Goal: Task Accomplishment & Management: Use online tool/utility

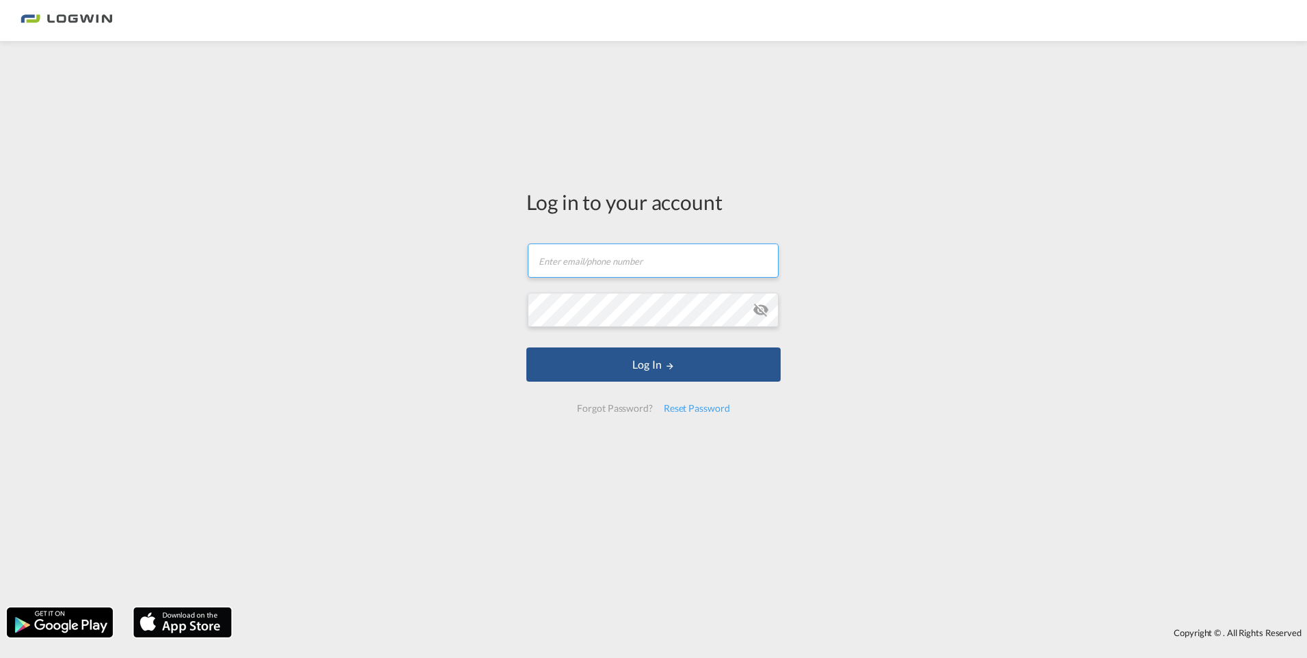
type input "[DOMAIN_NAME][EMAIL_ADDRESS][DOMAIN_NAME]"
click at [687, 385] on form "[DOMAIN_NAME][EMAIL_ADDRESS][DOMAIN_NAME] Email field is required Password fiel…" at bounding box center [653, 328] width 254 height 196
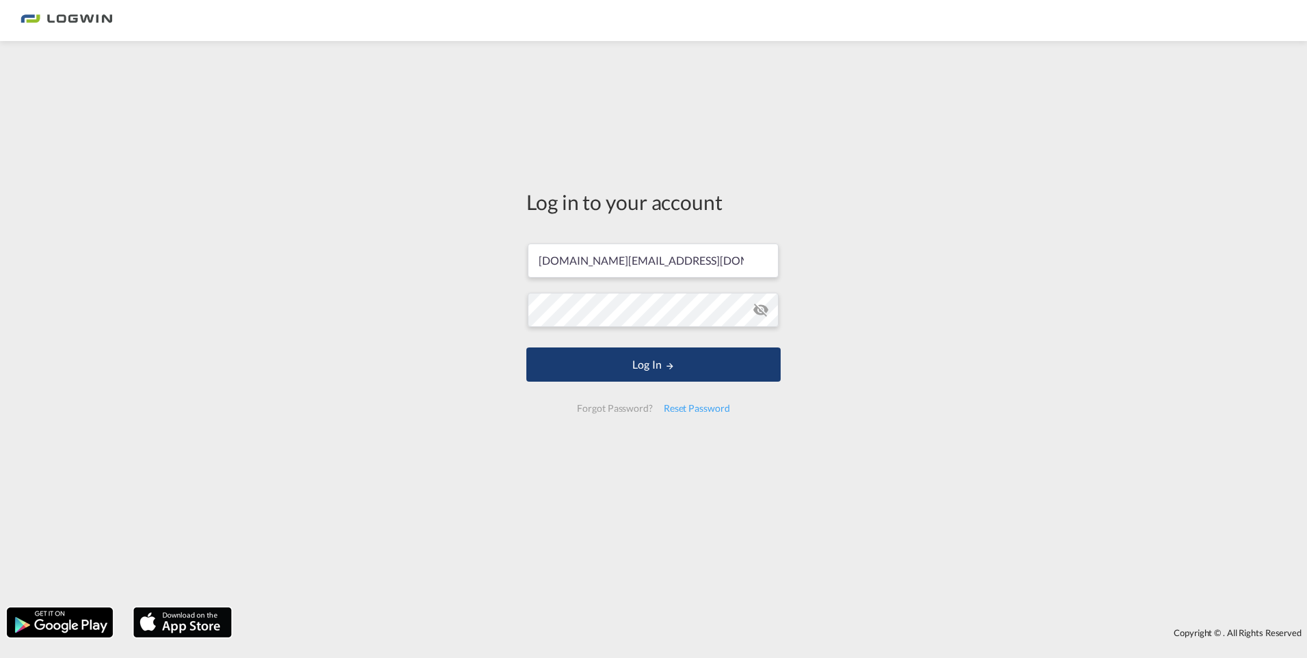
click at [683, 372] on button "Log In" at bounding box center [653, 364] width 254 height 34
